Goal: Task Accomplishment & Management: Use online tool/utility

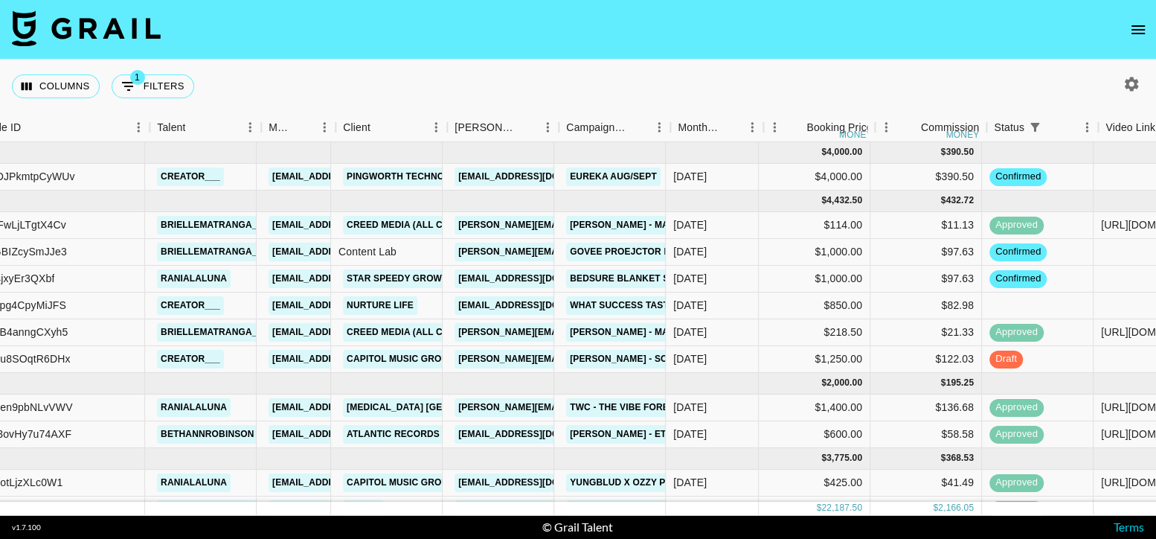
scroll to position [0, 175]
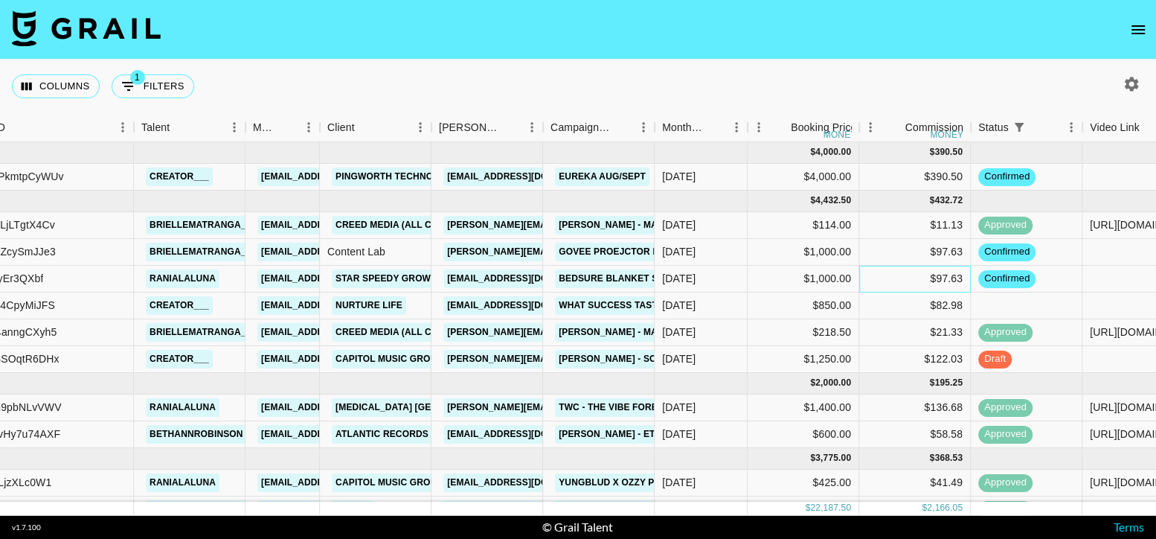
click at [897, 279] on div "$97.63" at bounding box center [915, 279] width 112 height 27
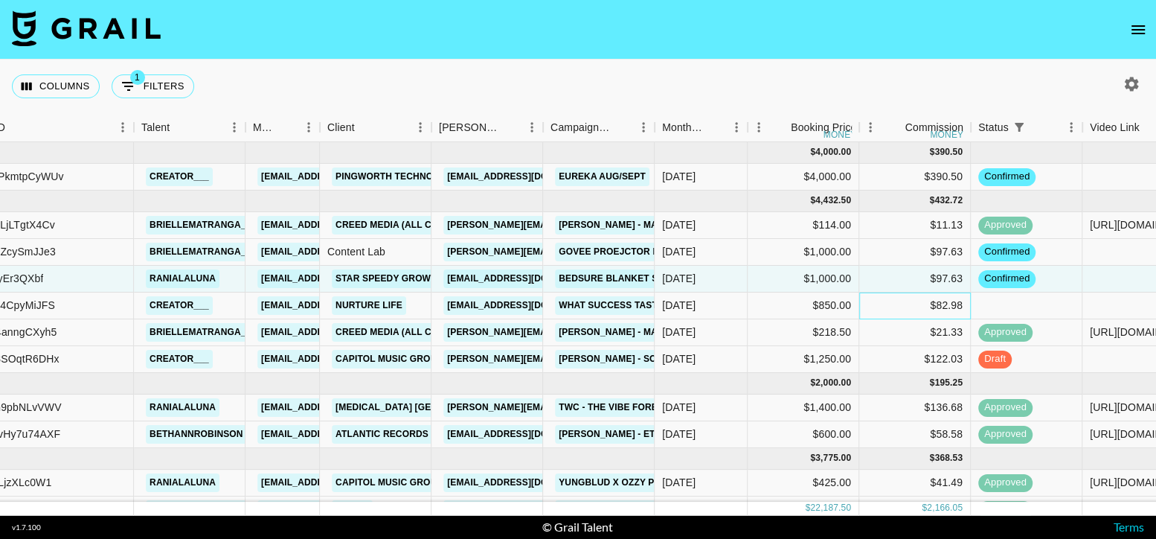
click at [918, 298] on div "$82.98" at bounding box center [915, 305] width 112 height 27
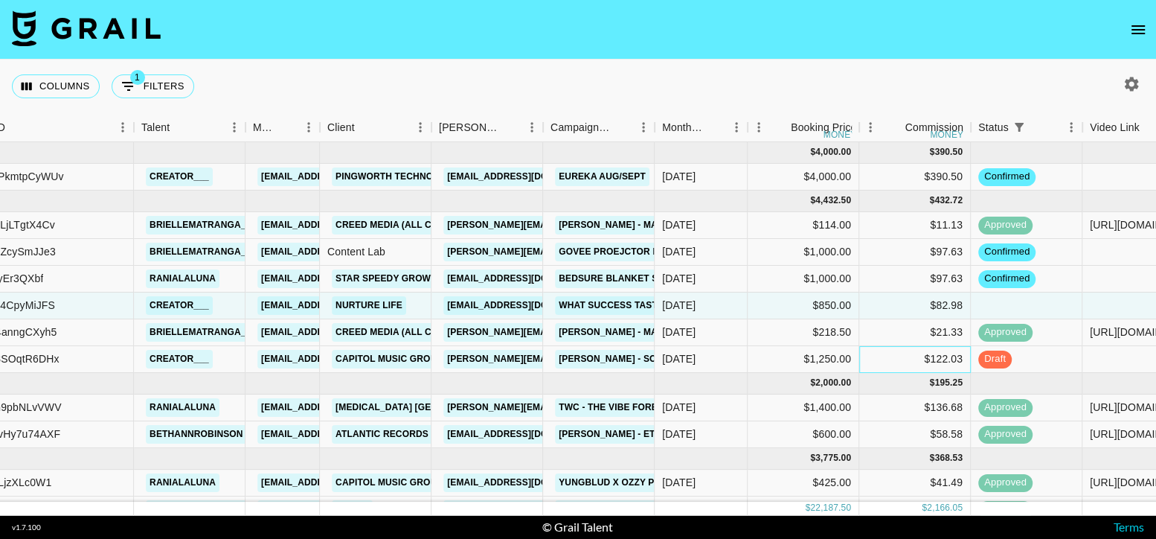
click at [913, 363] on div "$122.03" at bounding box center [915, 359] width 112 height 27
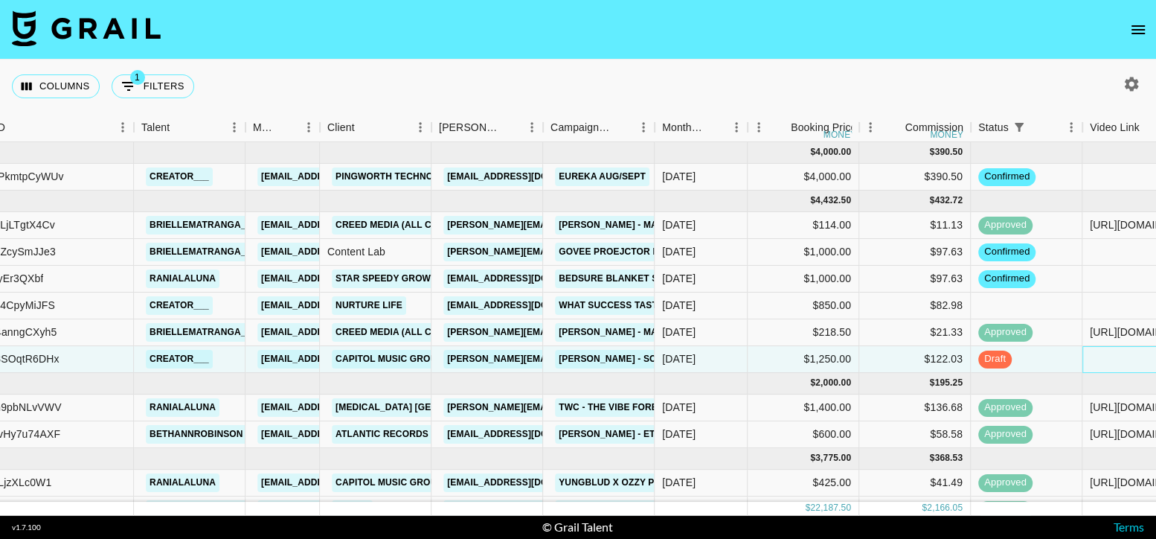
click at [1094, 357] on div at bounding box center [1139, 359] width 112 height 27
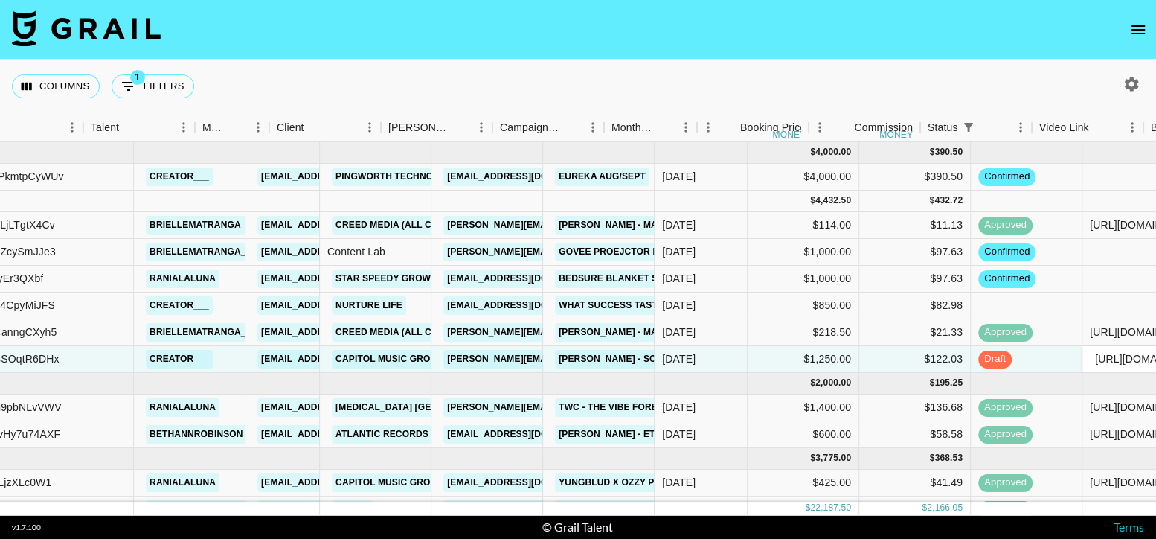
scroll to position [0, 225]
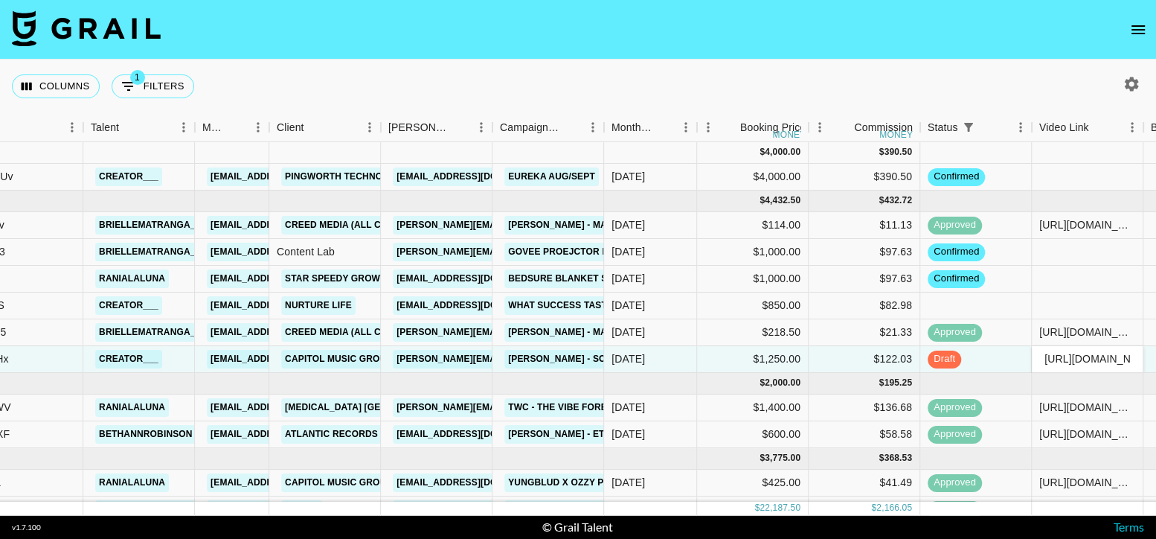
type input "[URL][DOMAIN_NAME]"
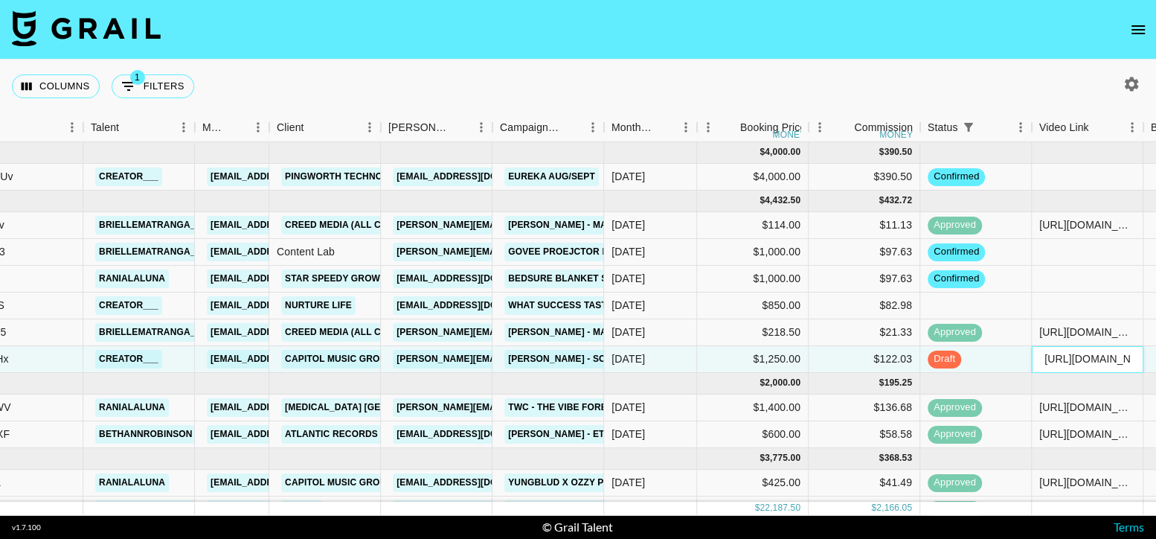
scroll to position [0, 0]
click at [985, 353] on div "draft" at bounding box center [976, 359] width 112 height 27
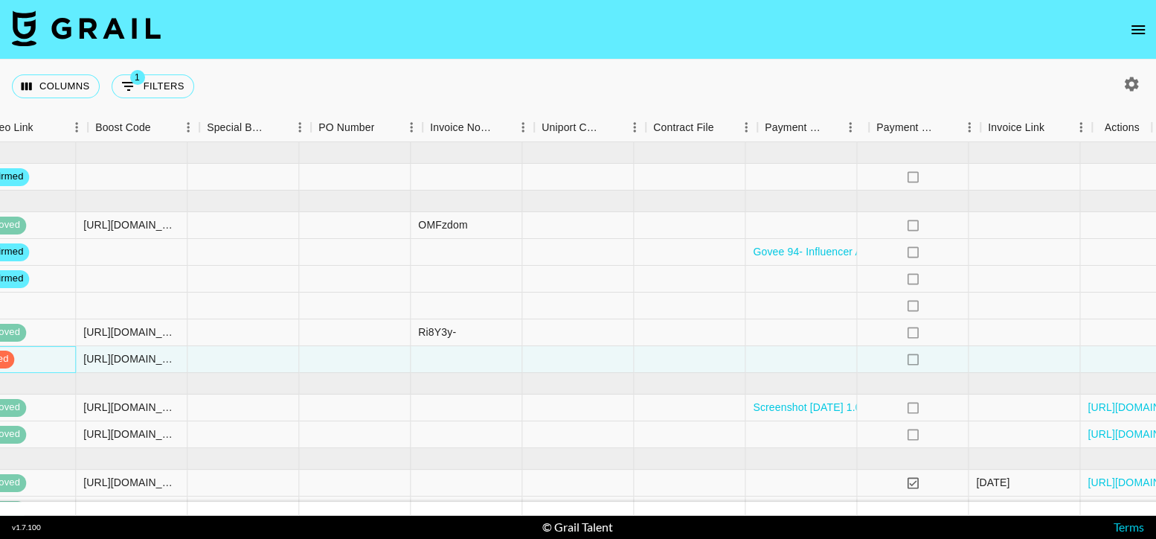
scroll to position [0, 1291]
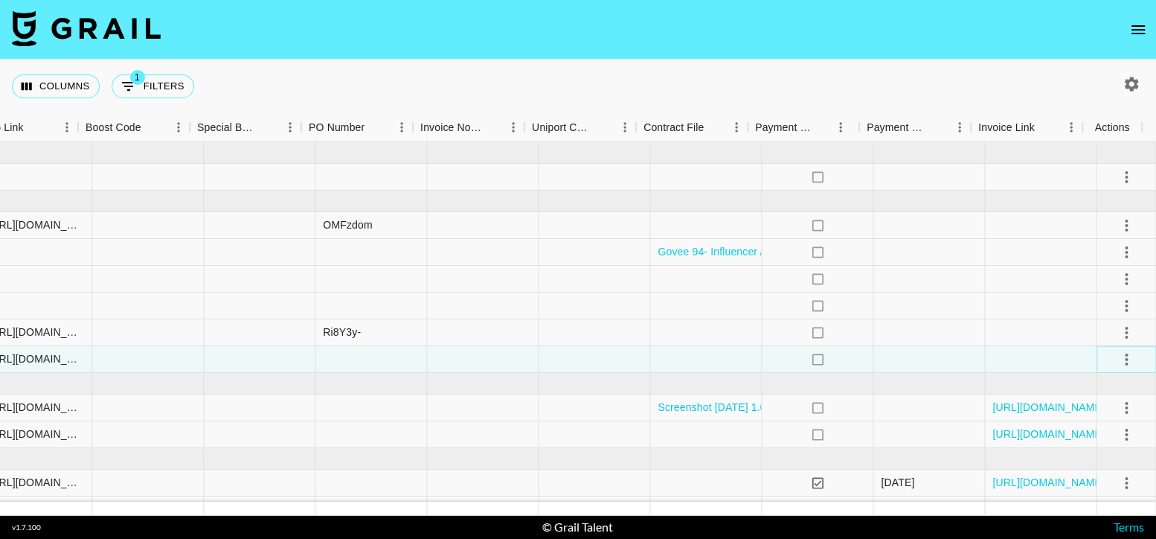
click at [1118, 357] on icon "select merge strategy" at bounding box center [1127, 359] width 18 height 18
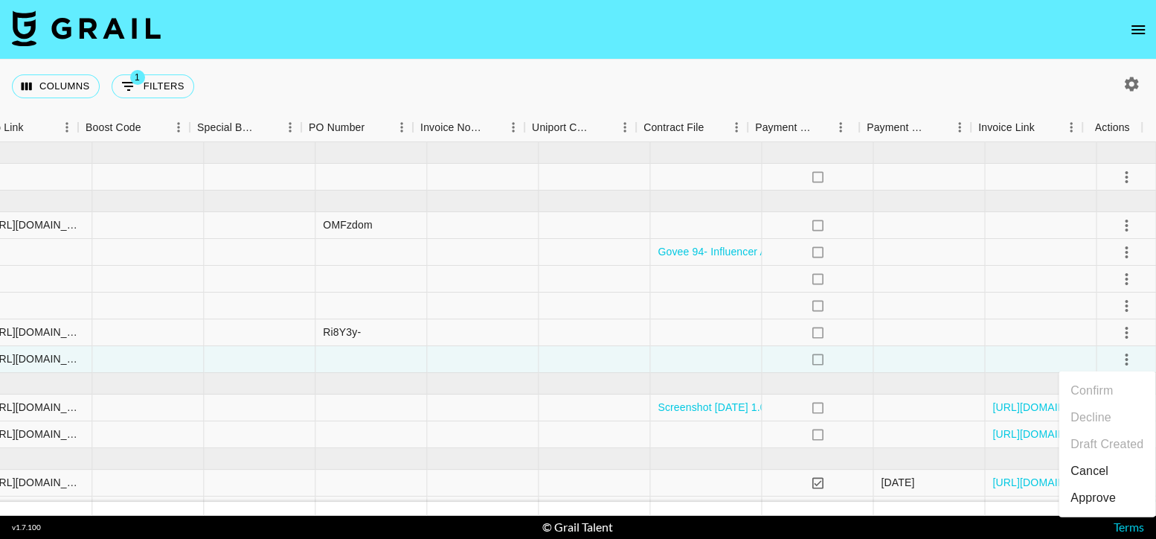
click at [1090, 495] on div "Approve" at bounding box center [1093, 498] width 45 height 18
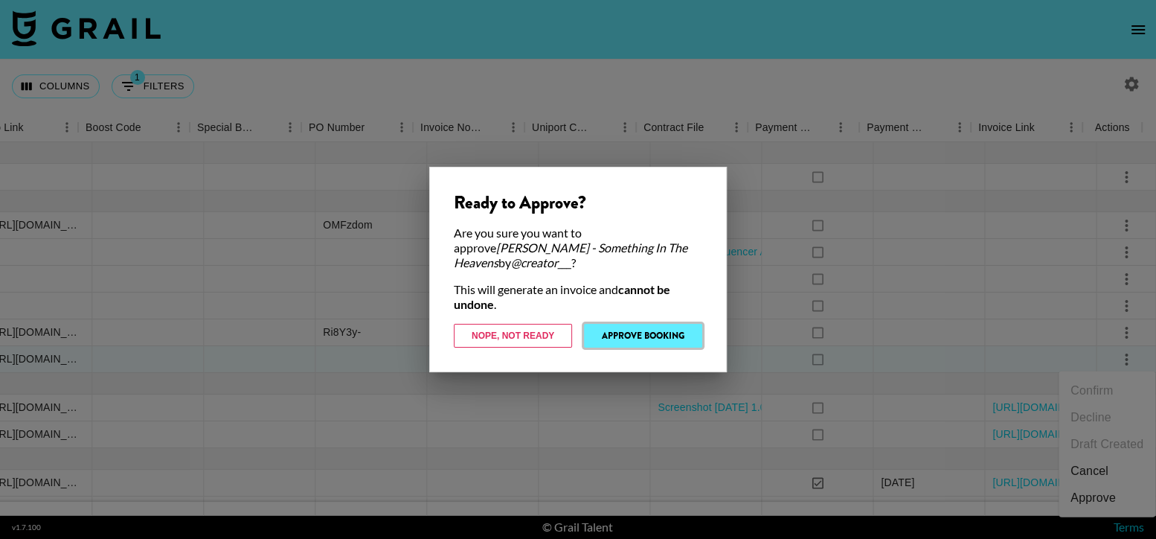
click at [670, 330] on button "Approve Booking" at bounding box center [643, 336] width 118 height 24
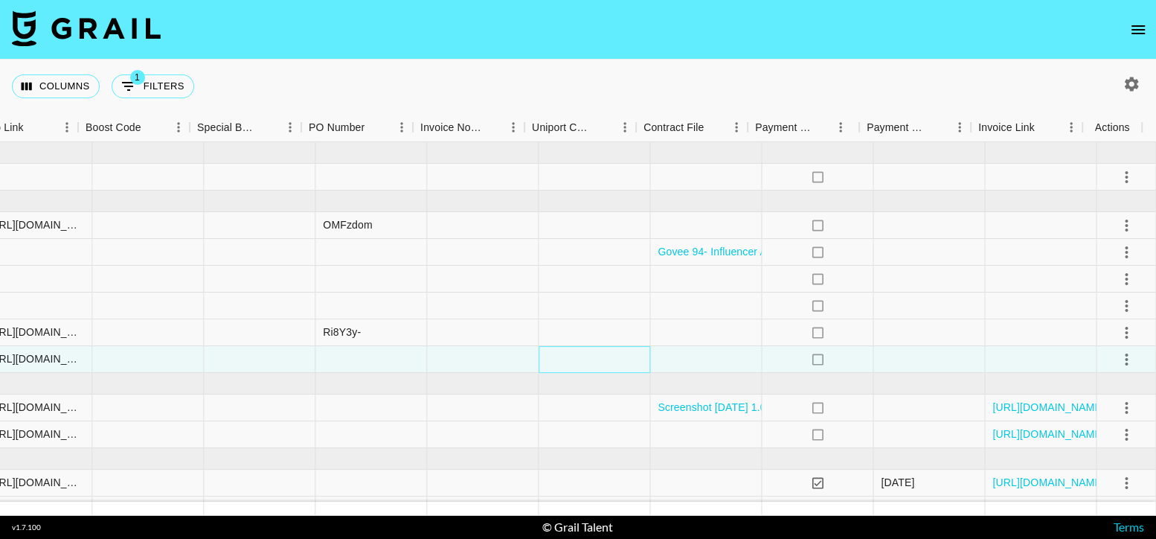
click at [601, 362] on div at bounding box center [595, 359] width 112 height 27
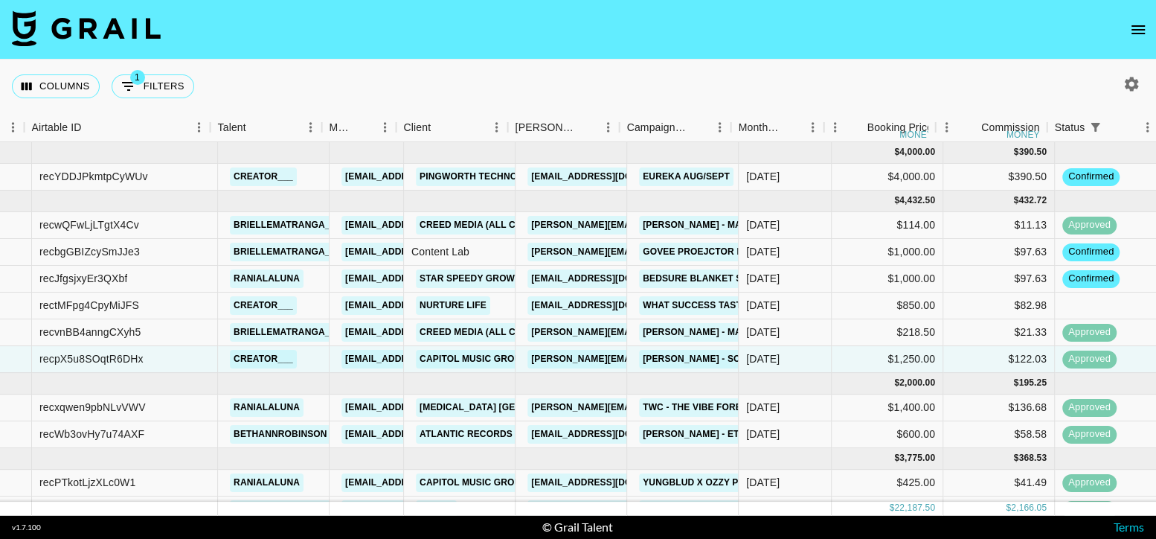
scroll to position [0, 89]
